Goal: Task Accomplishment & Management: Use online tool/utility

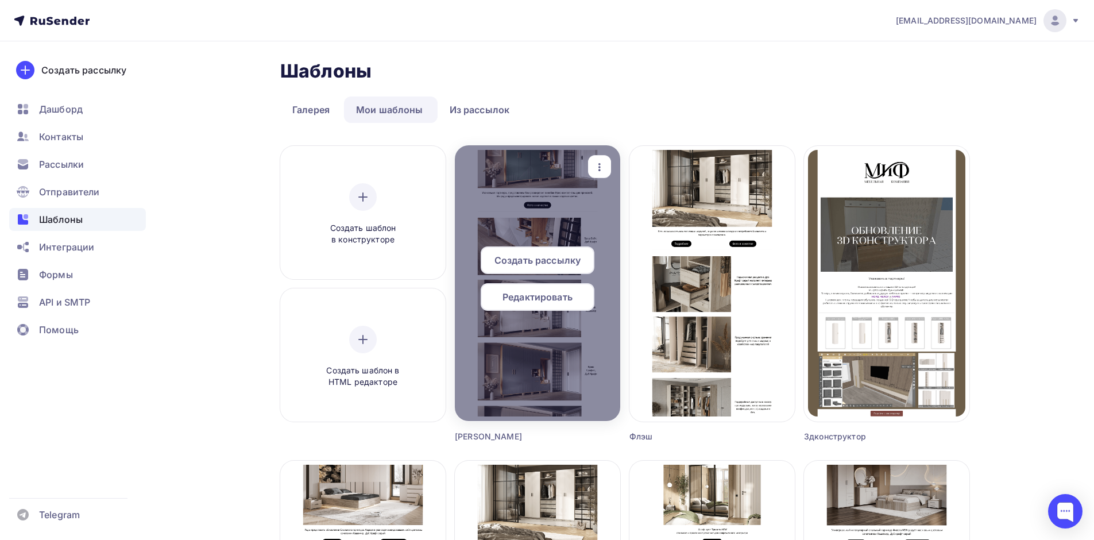
click at [607, 168] on div "button" at bounding box center [599, 167] width 23 height 22
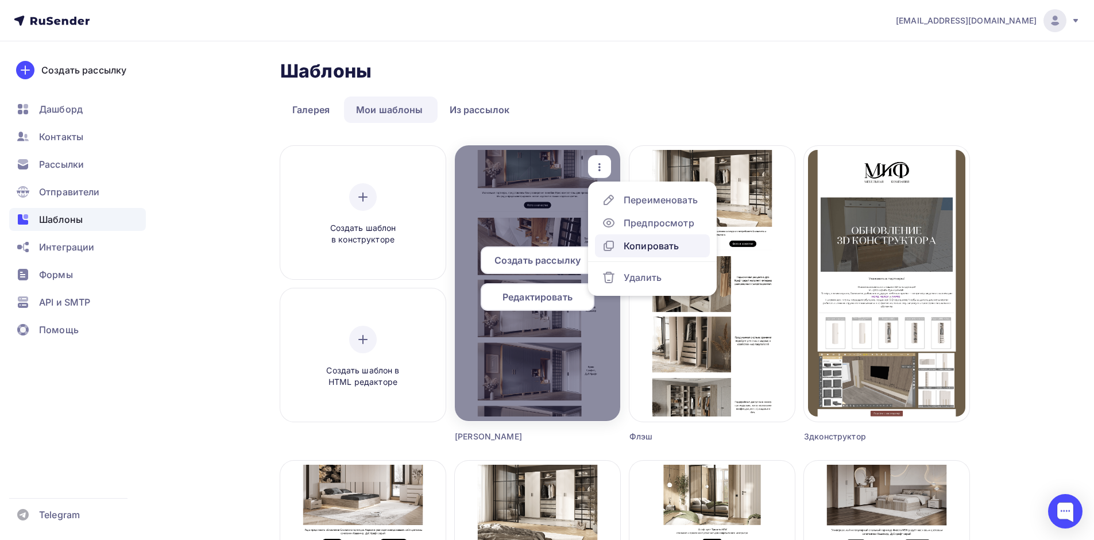
click at [648, 239] on div "Копировать" at bounding box center [651, 246] width 55 height 14
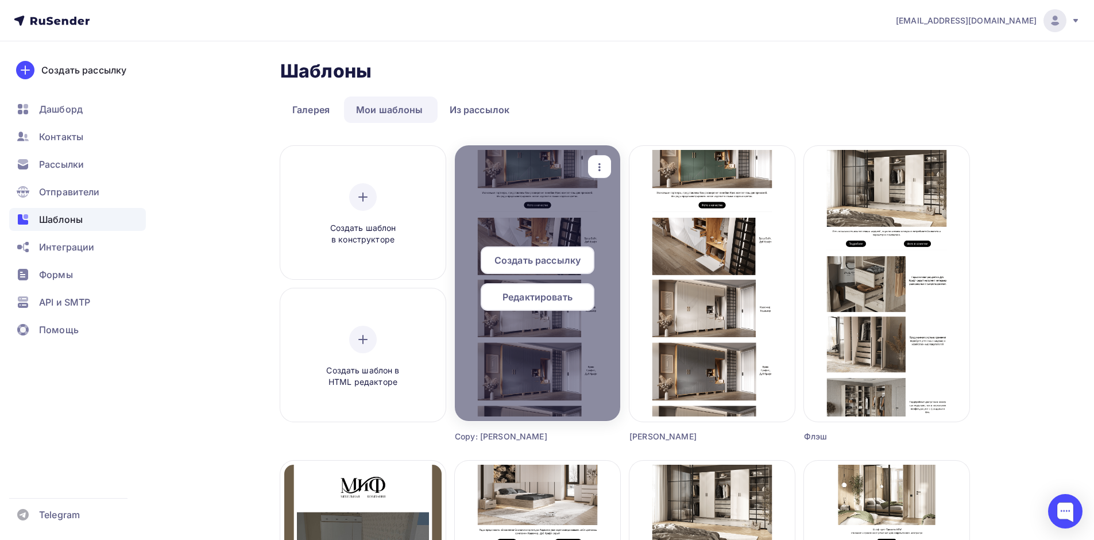
click at [595, 163] on icon "button" at bounding box center [600, 167] width 14 height 14
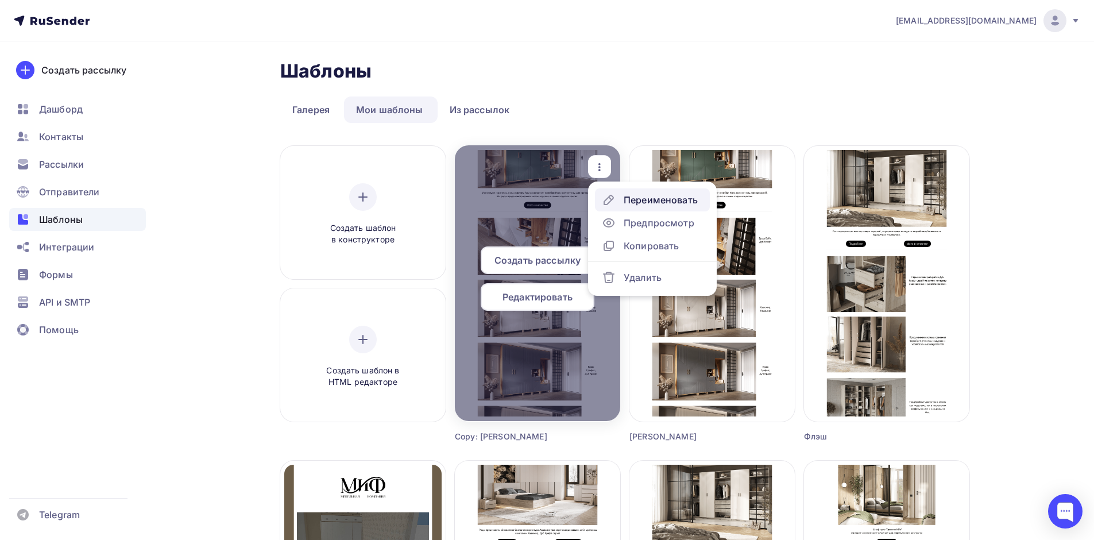
click at [632, 204] on div "Переименовать" at bounding box center [661, 200] width 74 height 14
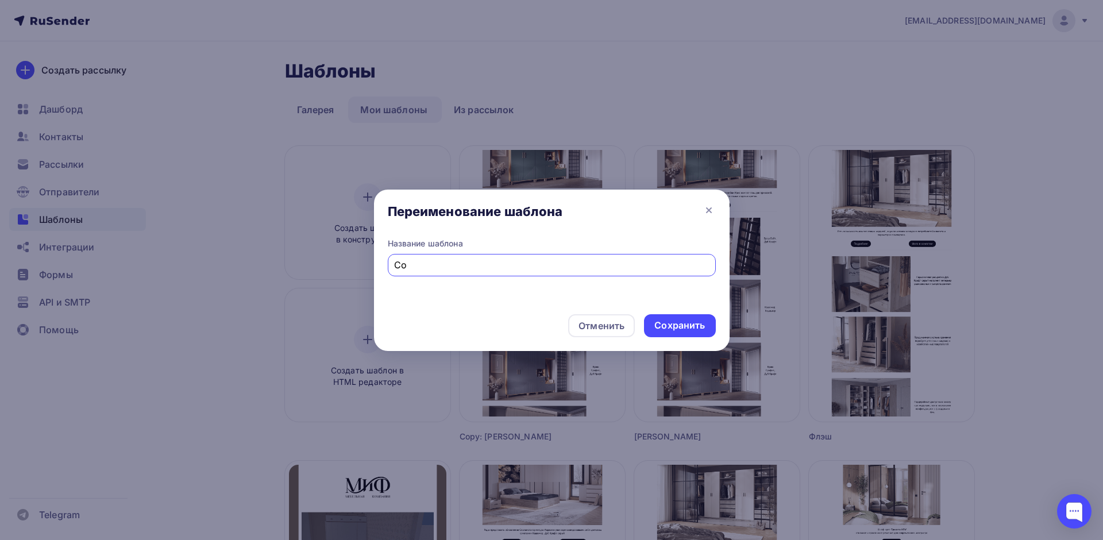
type input "C"
type input "[PERSON_NAME] с антресолями"
click at [678, 331] on div "Сохранить" at bounding box center [679, 325] width 51 height 13
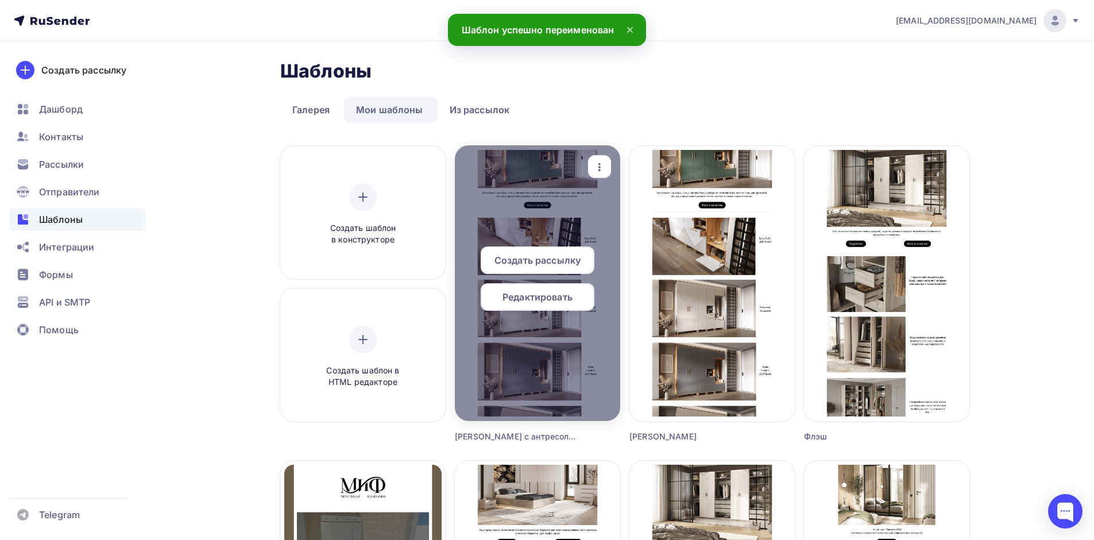
click at [556, 215] on div at bounding box center [537, 283] width 165 height 276
click at [561, 297] on span "Редактировать" at bounding box center [538, 297] width 70 height 14
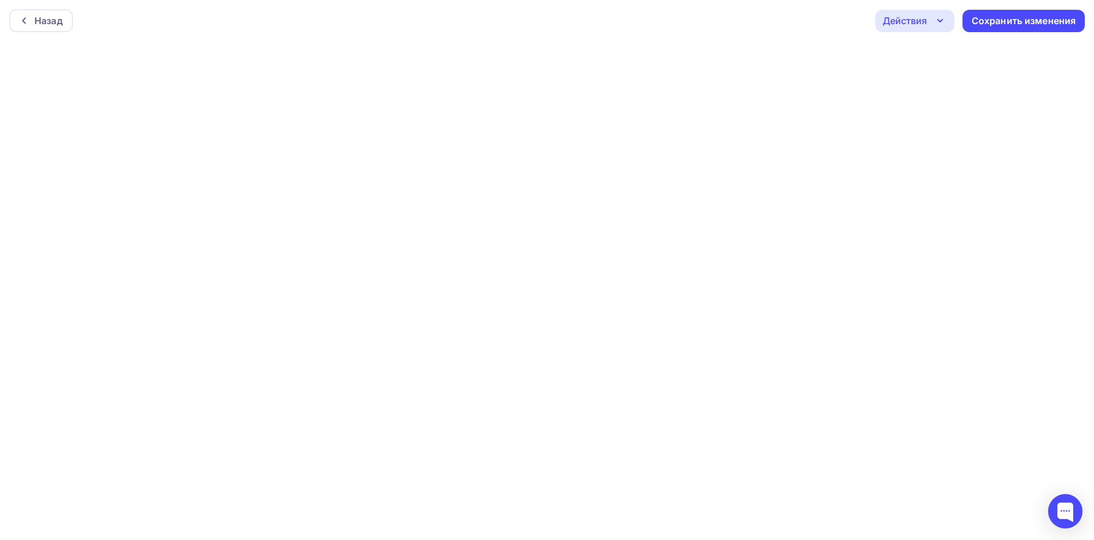
scroll to position [3, 0]
click at [999, 20] on div "Сохранить изменения" at bounding box center [1024, 17] width 105 height 13
